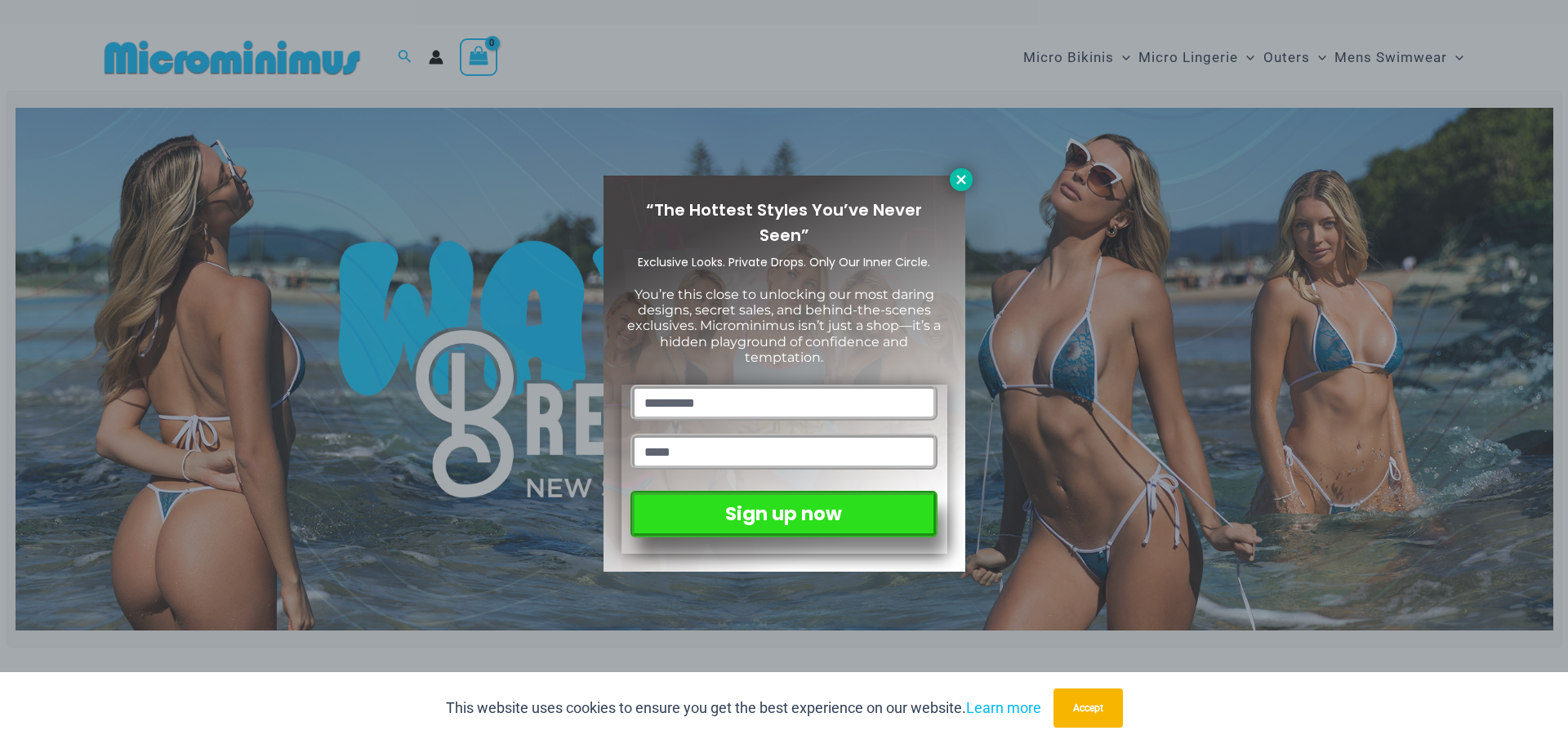
click at [965, 186] on icon at bounding box center [960, 179] width 14 height 14
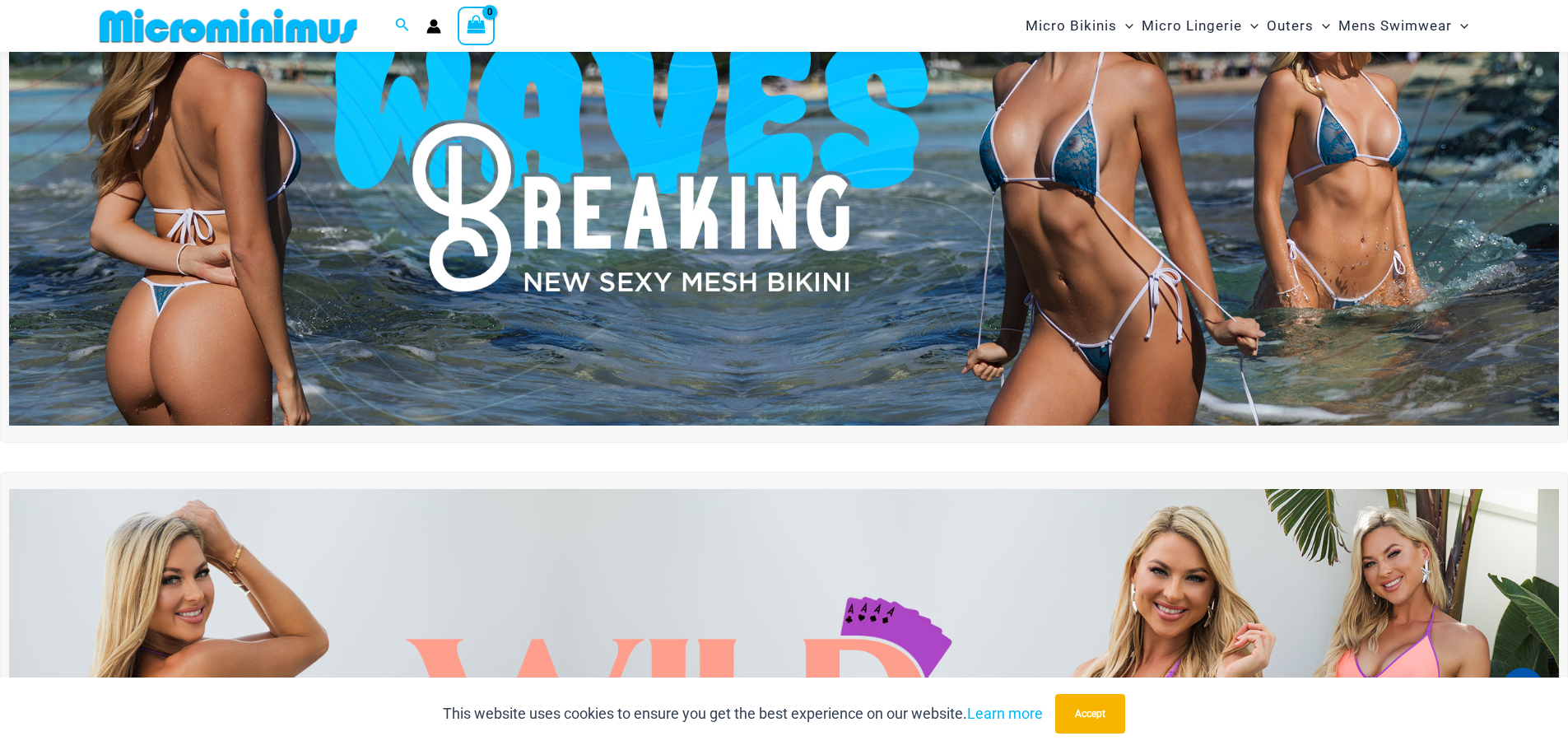
scroll to position [151, 0]
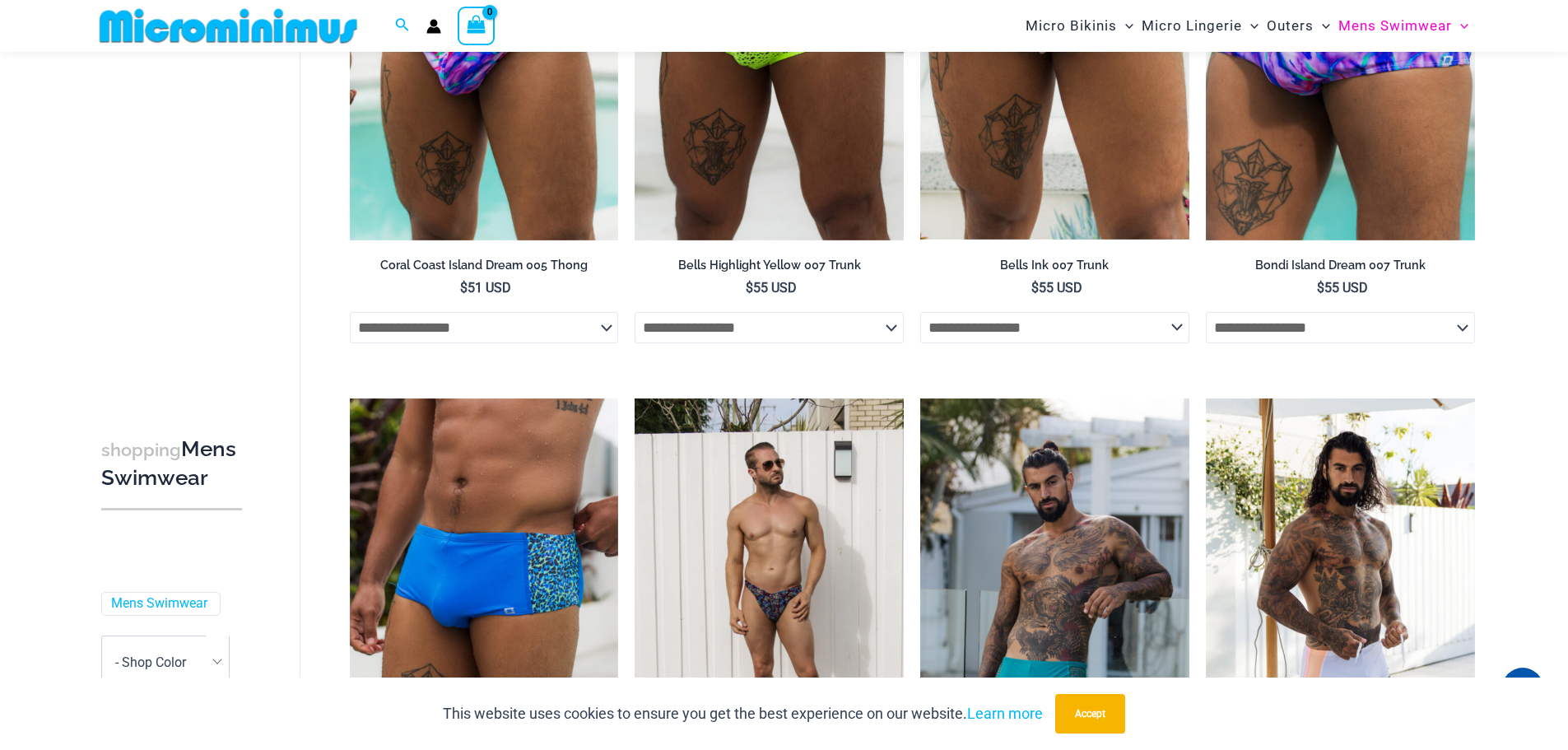
scroll to position [2703, 0]
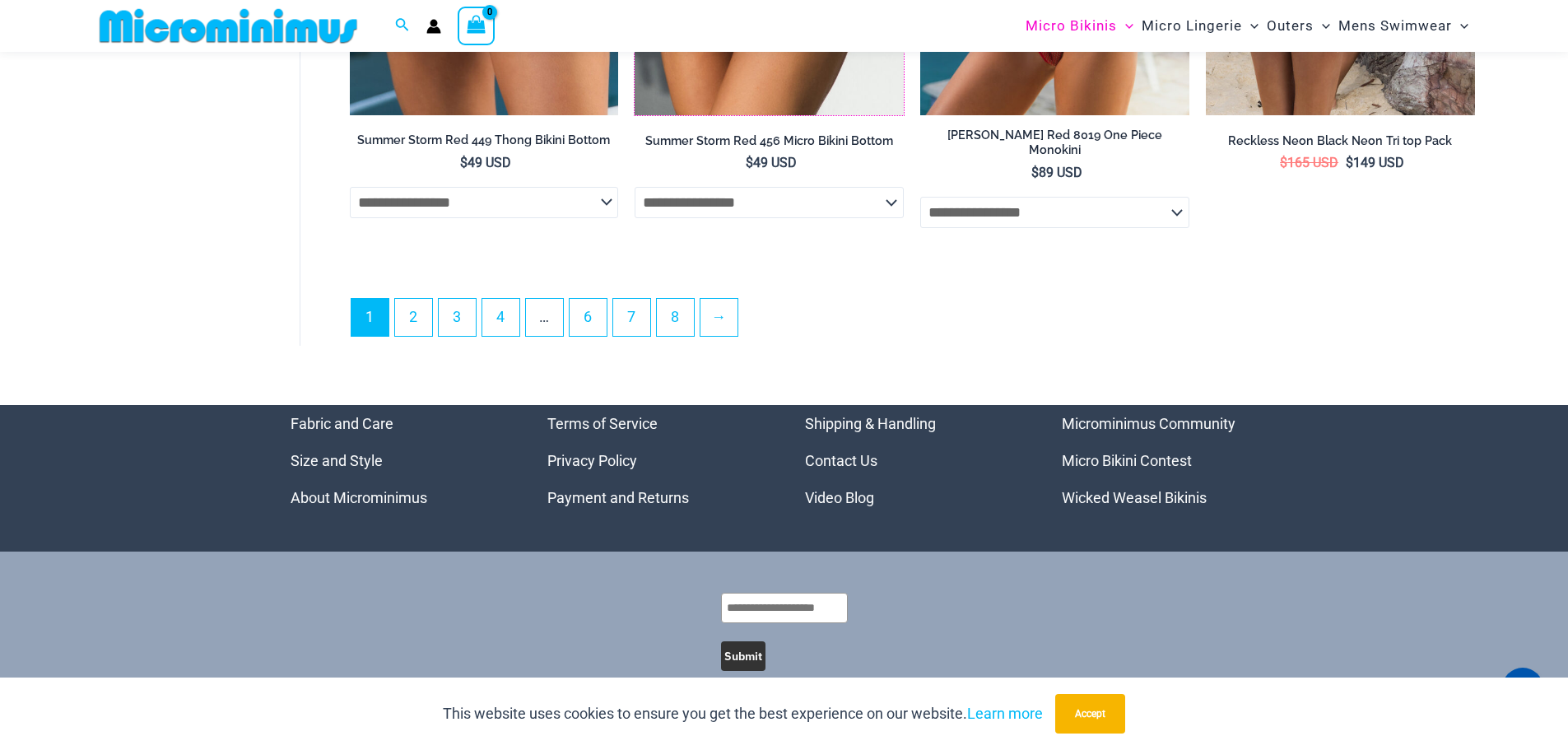
scroll to position [4766, 0]
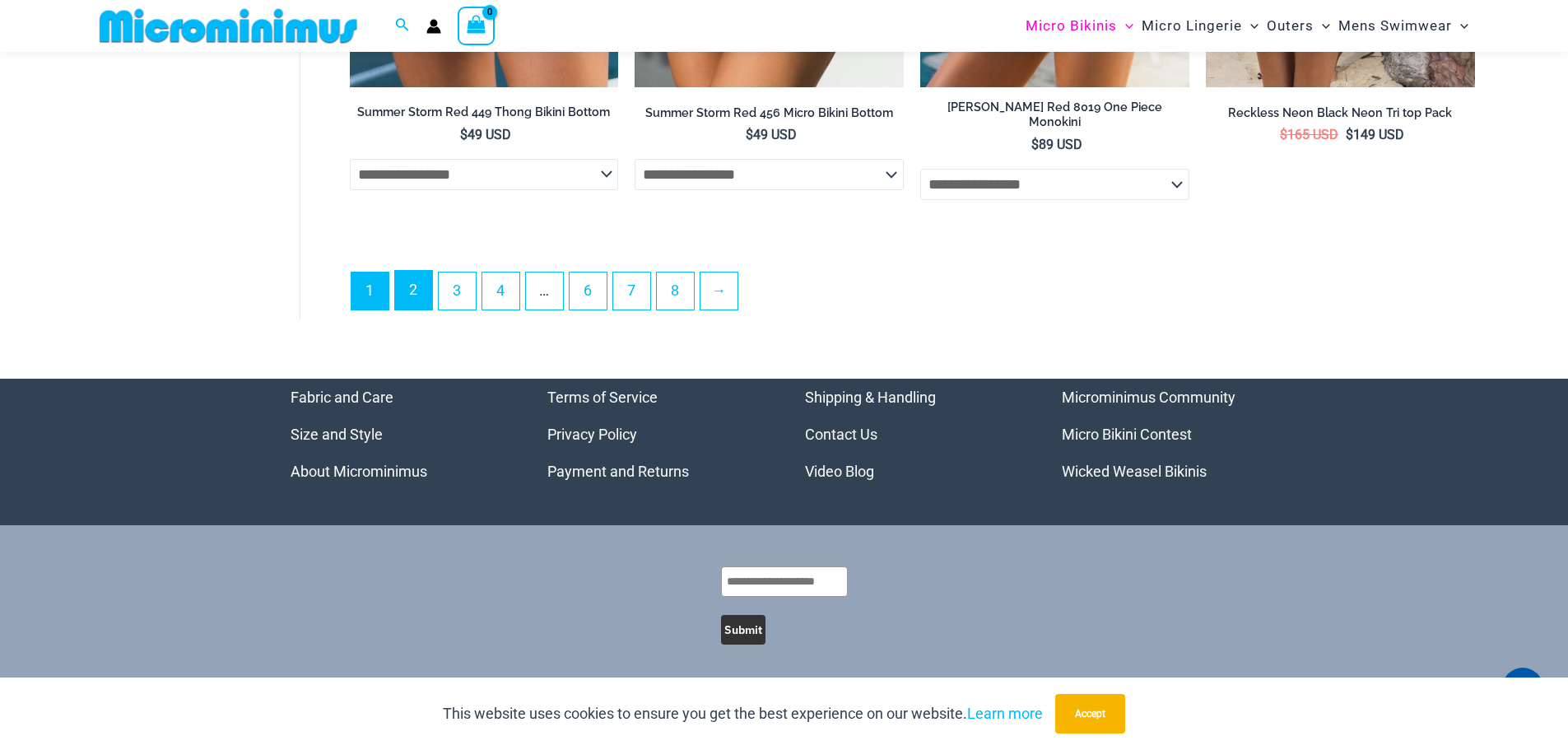
click at [419, 293] on link "2" at bounding box center [413, 290] width 37 height 39
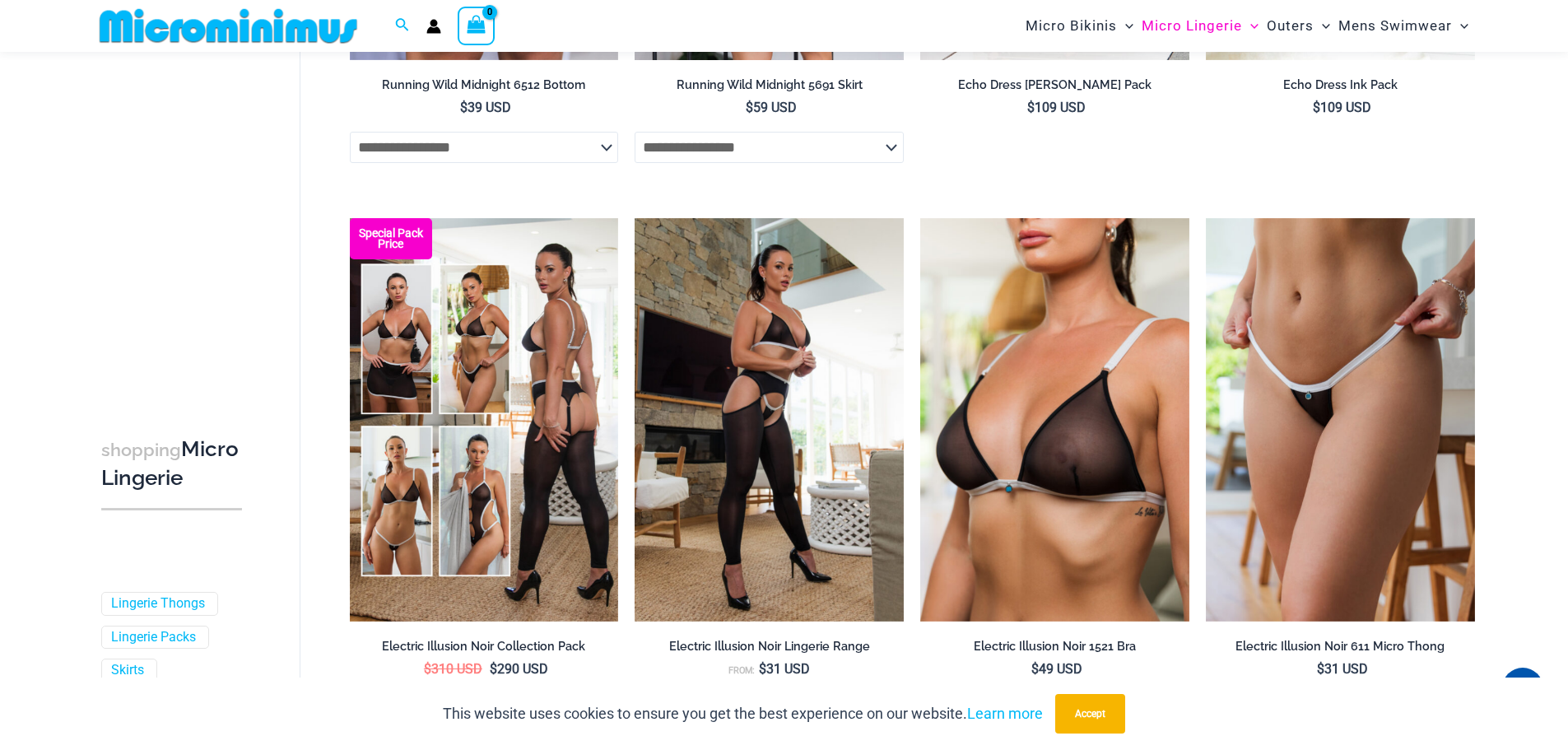
scroll to position [1799, 0]
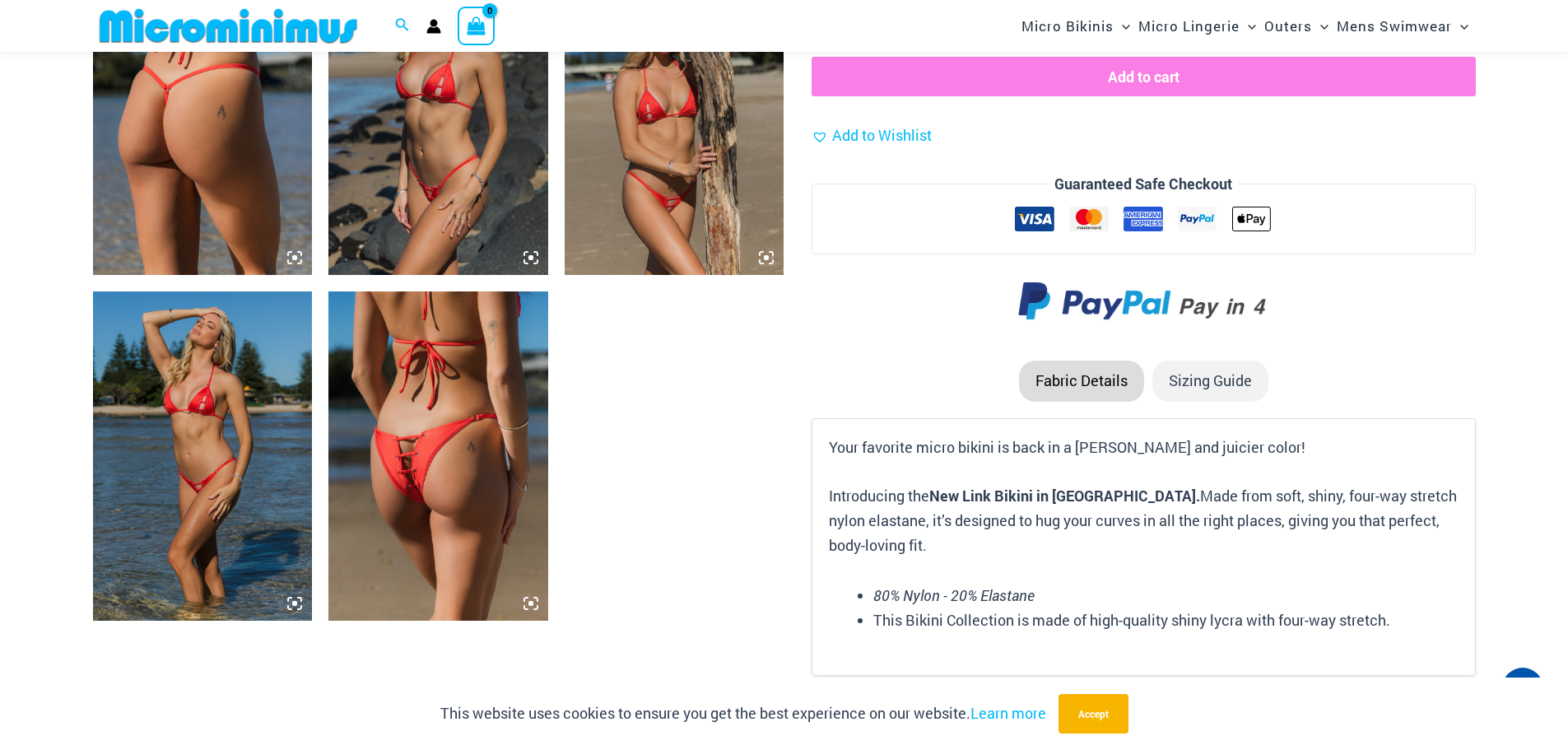
scroll to position [2207, 0]
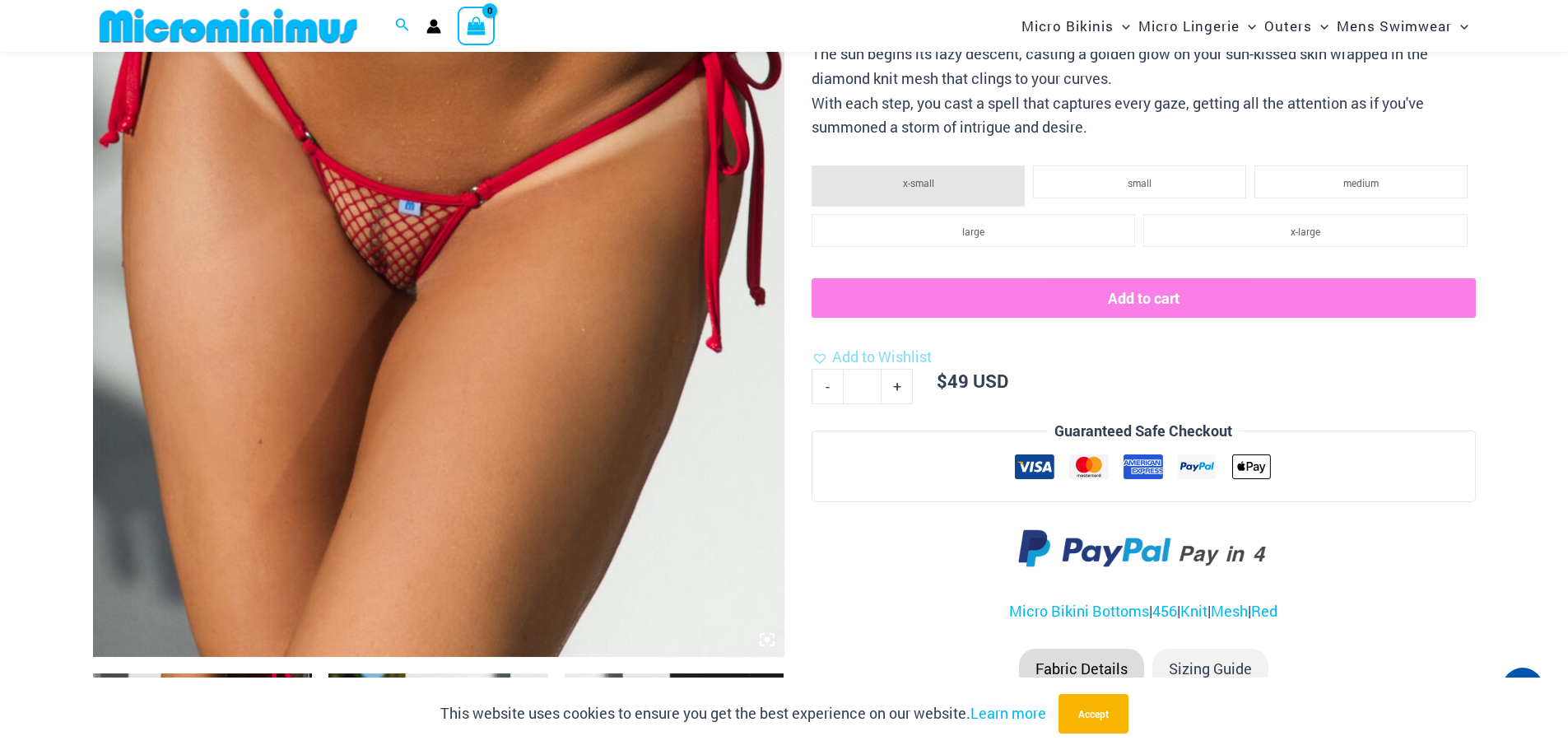
scroll to position [560, 0]
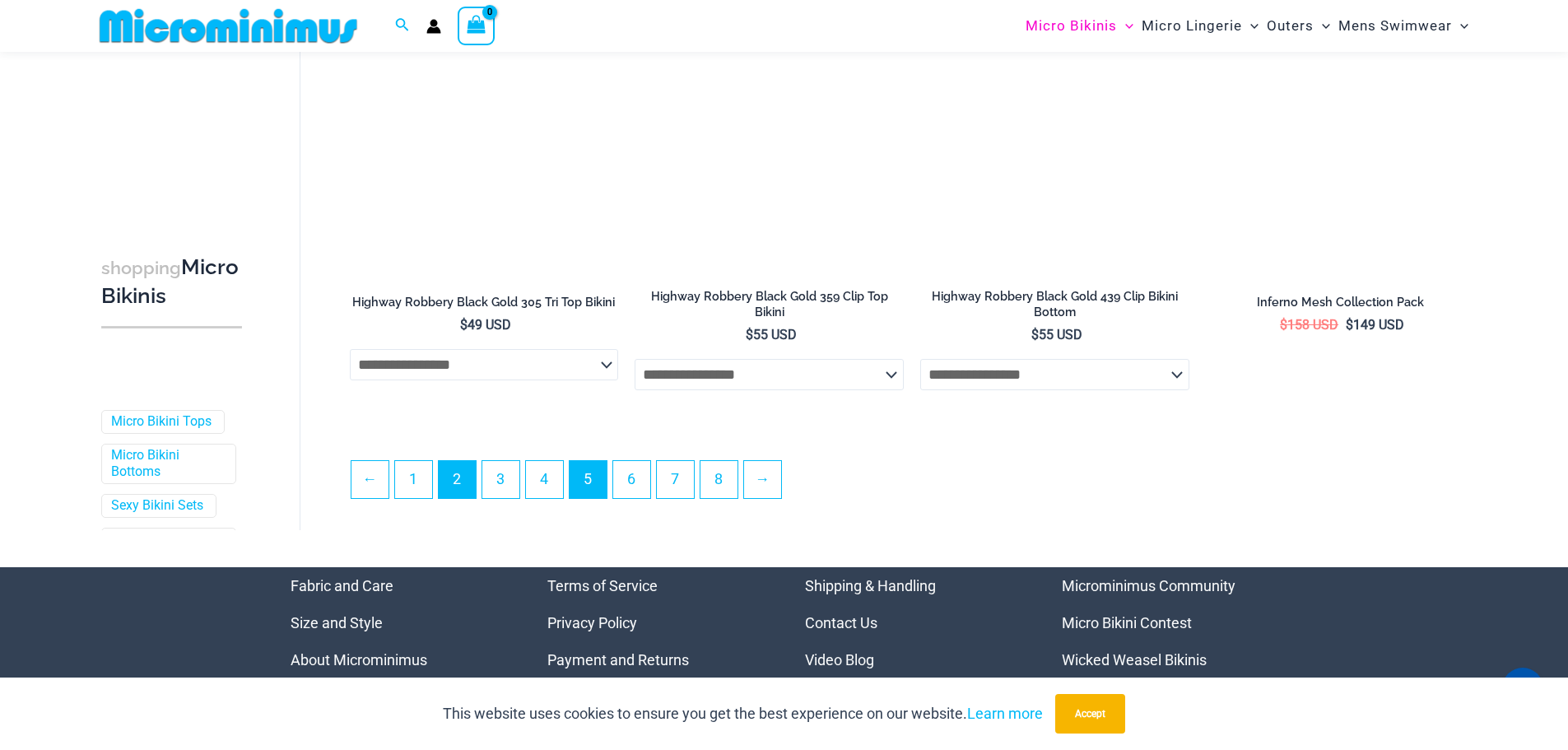
scroll to position [4268, 0]
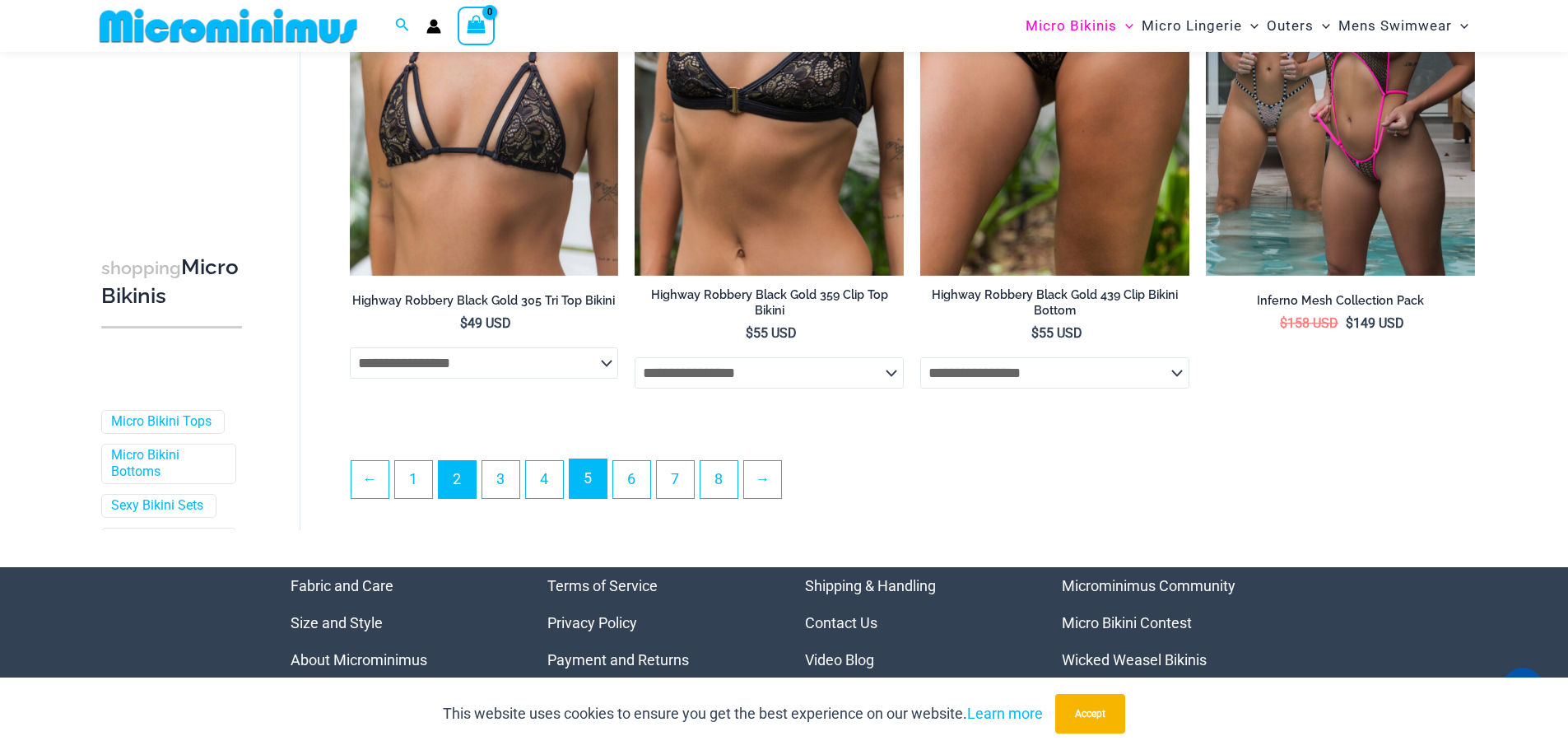
click at [593, 491] on link "5" at bounding box center [588, 478] width 37 height 39
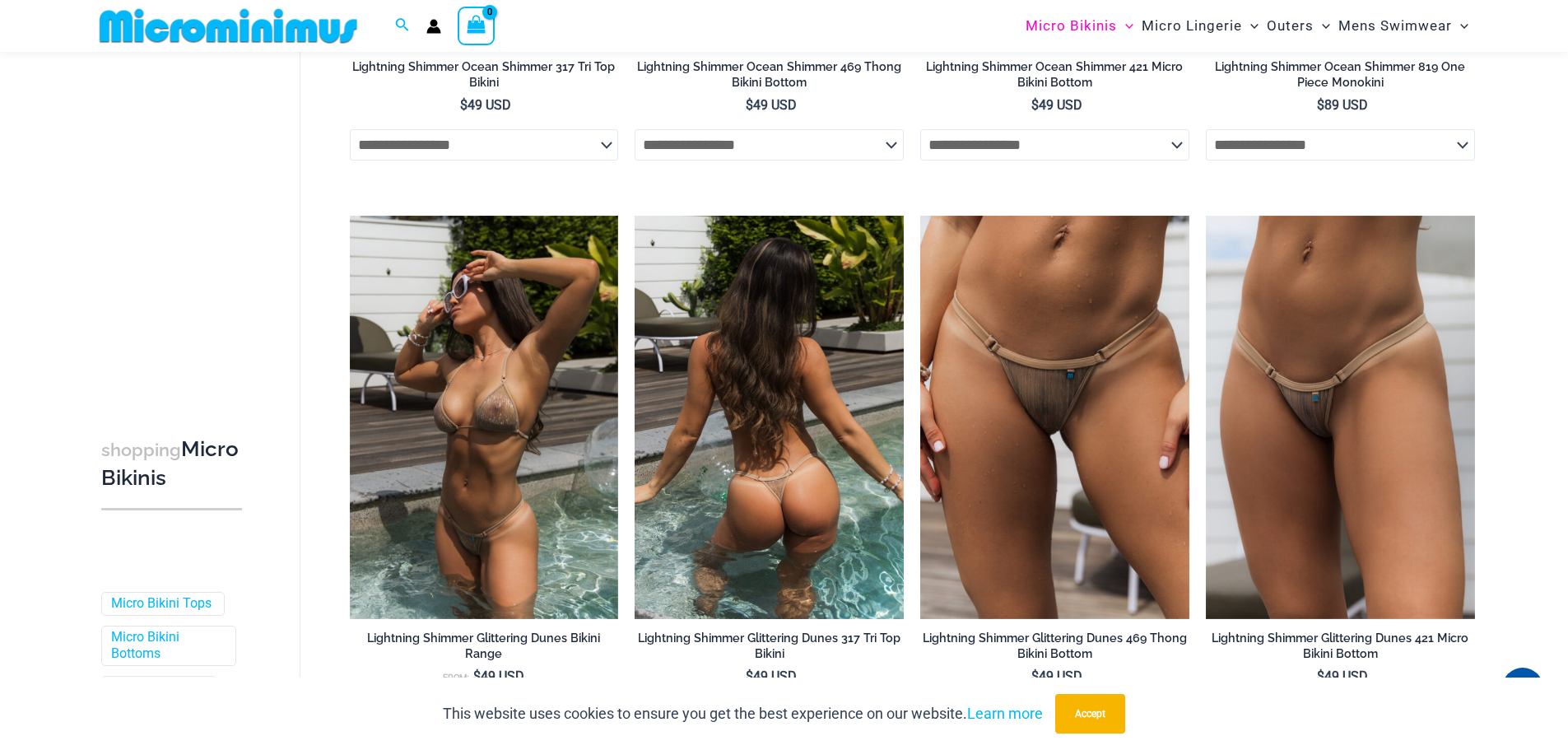
scroll to position [1633, 0]
